Goal: Task Accomplishment & Management: Manage account settings

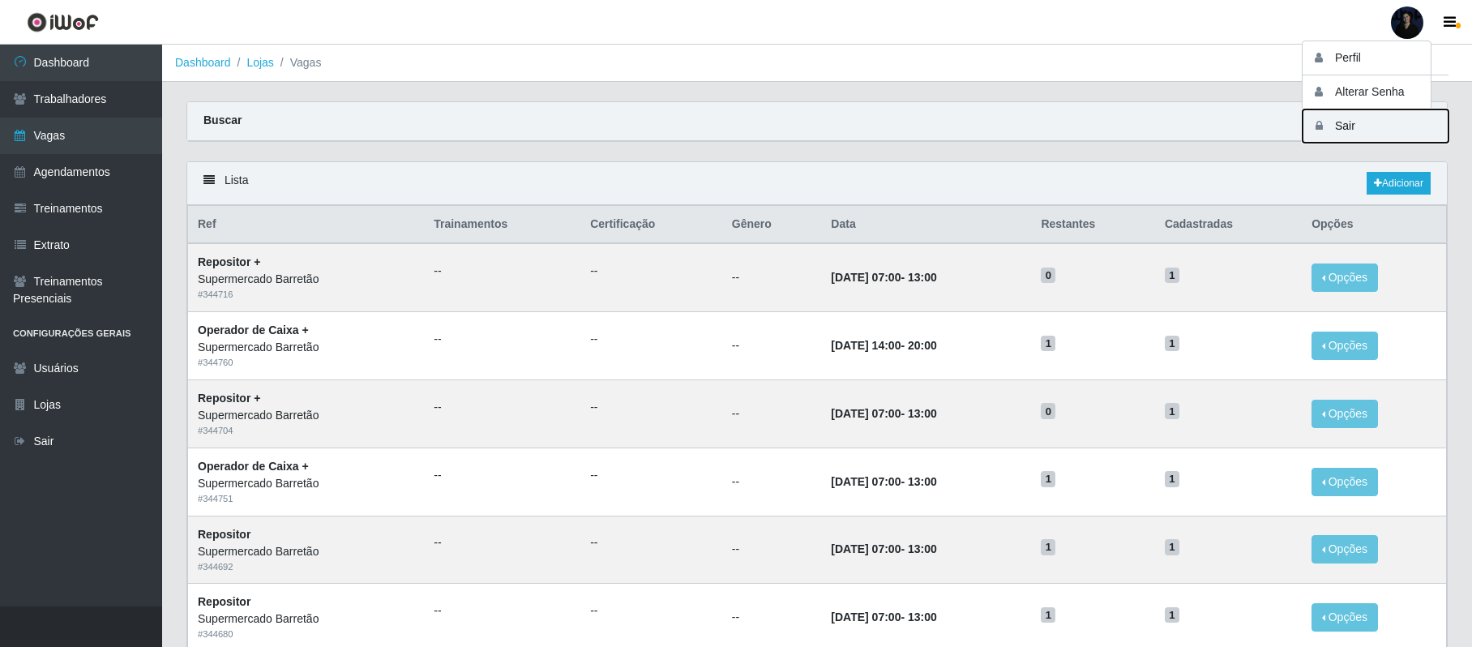
click at [1348, 126] on button "Sair" at bounding box center [1375, 125] width 146 height 33
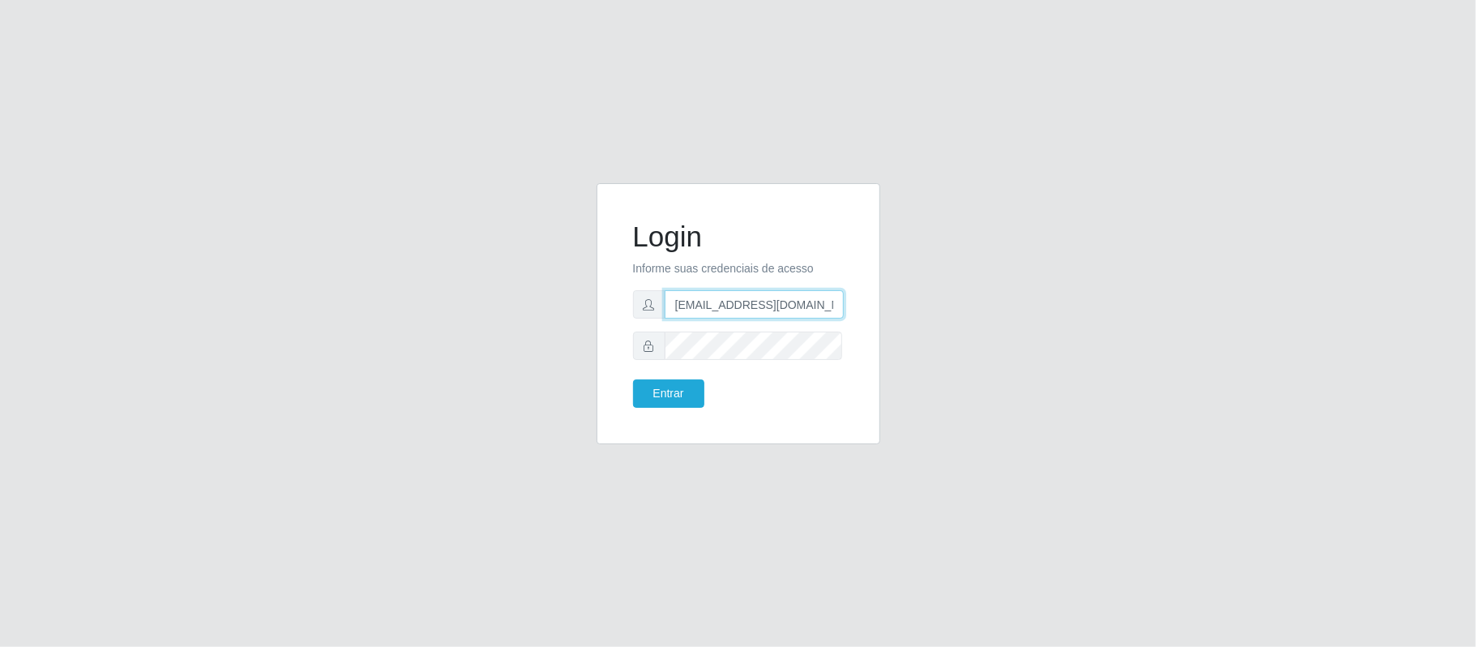
click at [752, 303] on input "[EMAIL_ADDRESS][DOMAIN_NAME]" at bounding box center [753, 304] width 179 height 28
drag, startPoint x: 752, startPoint y: 309, endPoint x: 827, endPoint y: 311, distance: 74.6
click at [827, 311] on input "[EMAIL_ADDRESS][DOMAIN_NAME]" at bounding box center [753, 304] width 179 height 28
type input "[EMAIL_ADDRESS][DOMAIN_NAME]"
click at [666, 404] on button "Entrar" at bounding box center [668, 393] width 71 height 28
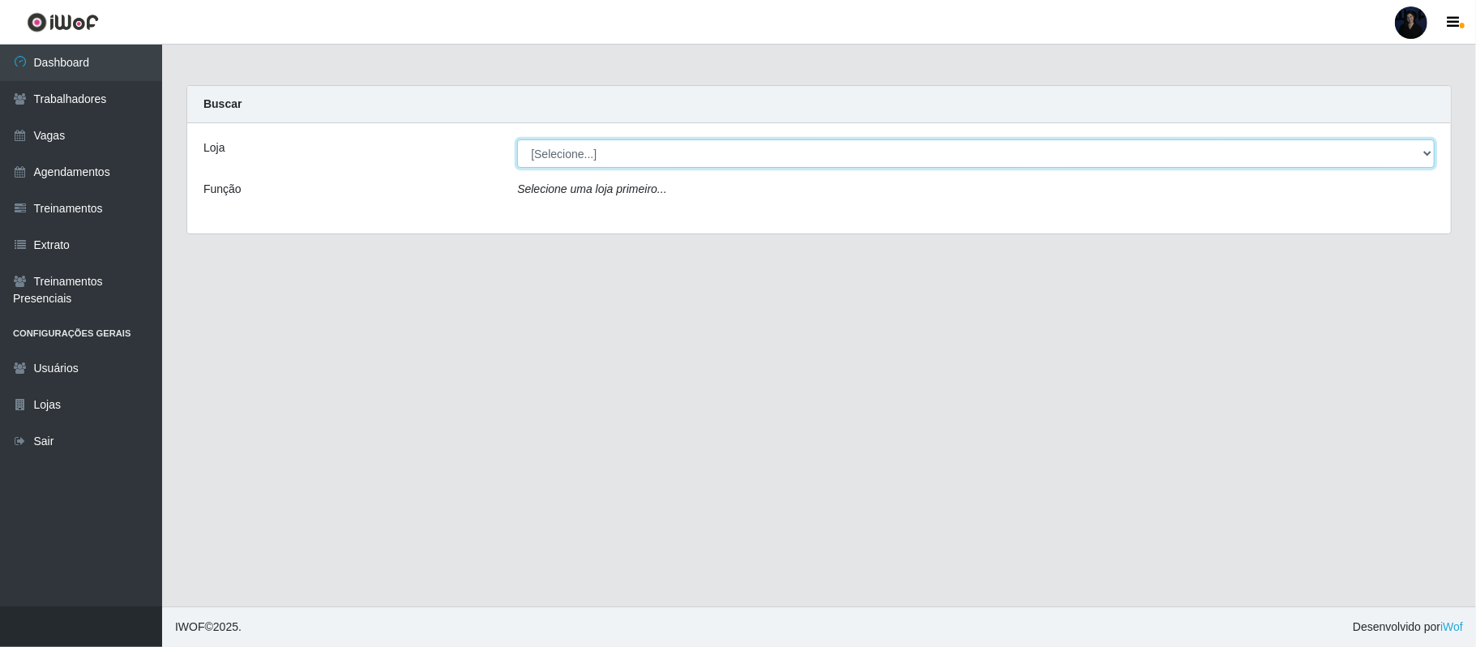
click at [542, 153] on select "[Selecione...] SuperFácil Atacado - Alto de São Manoel SuperFácil Atacado - Ema…" at bounding box center [975, 153] width 917 height 28
select select "408"
click at [517, 139] on select "[Selecione...] SuperFácil Atacado - Alto de São Manoel SuperFácil Atacado - Ema…" at bounding box center [975, 153] width 917 height 28
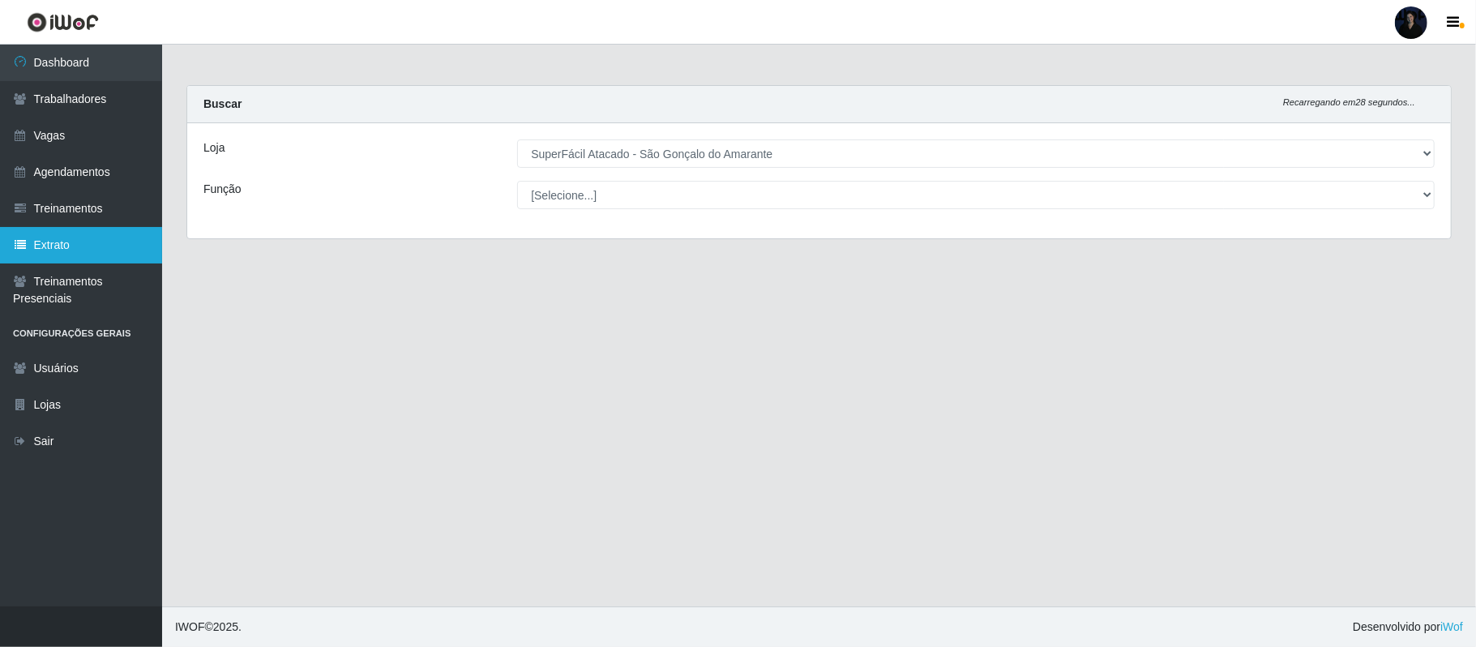
click at [60, 245] on link "Extrato" at bounding box center [81, 245] width 162 height 36
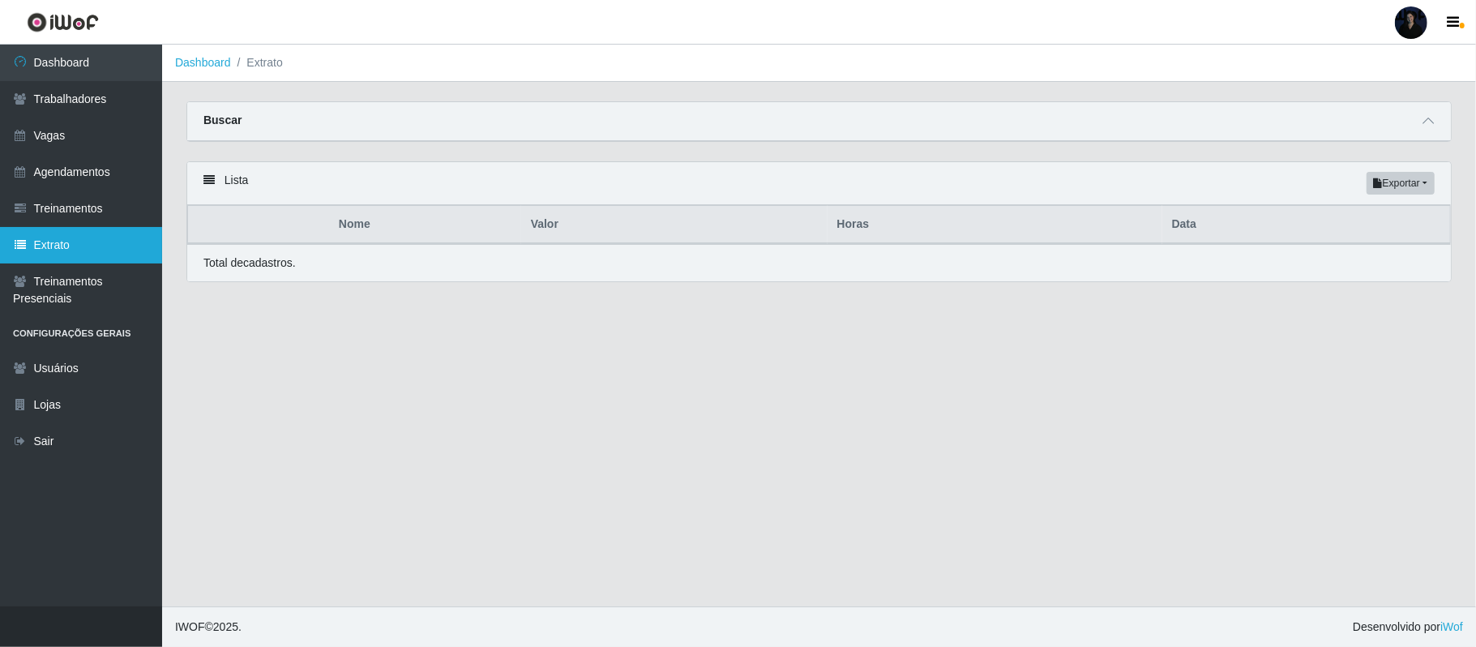
click at [57, 251] on link "Extrato" at bounding box center [81, 245] width 162 height 36
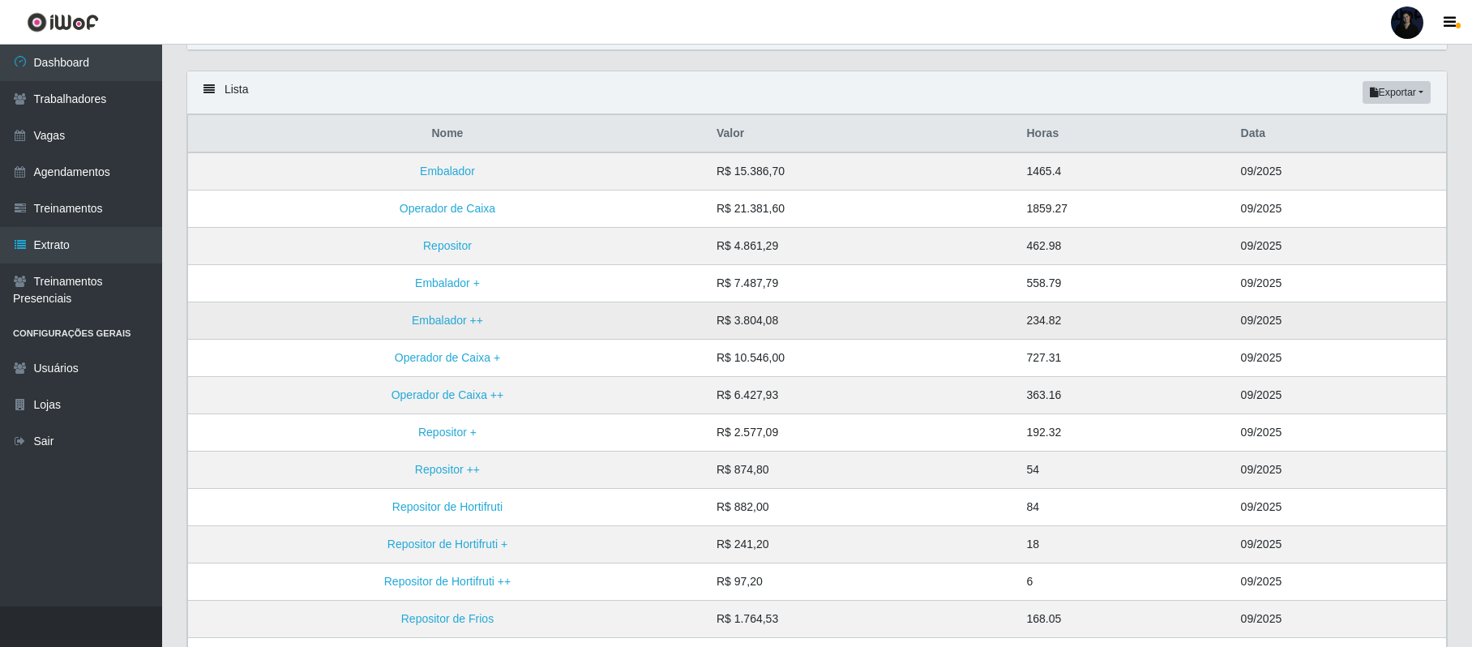
scroll to position [57, 0]
